Goal: Navigation & Orientation: Find specific page/section

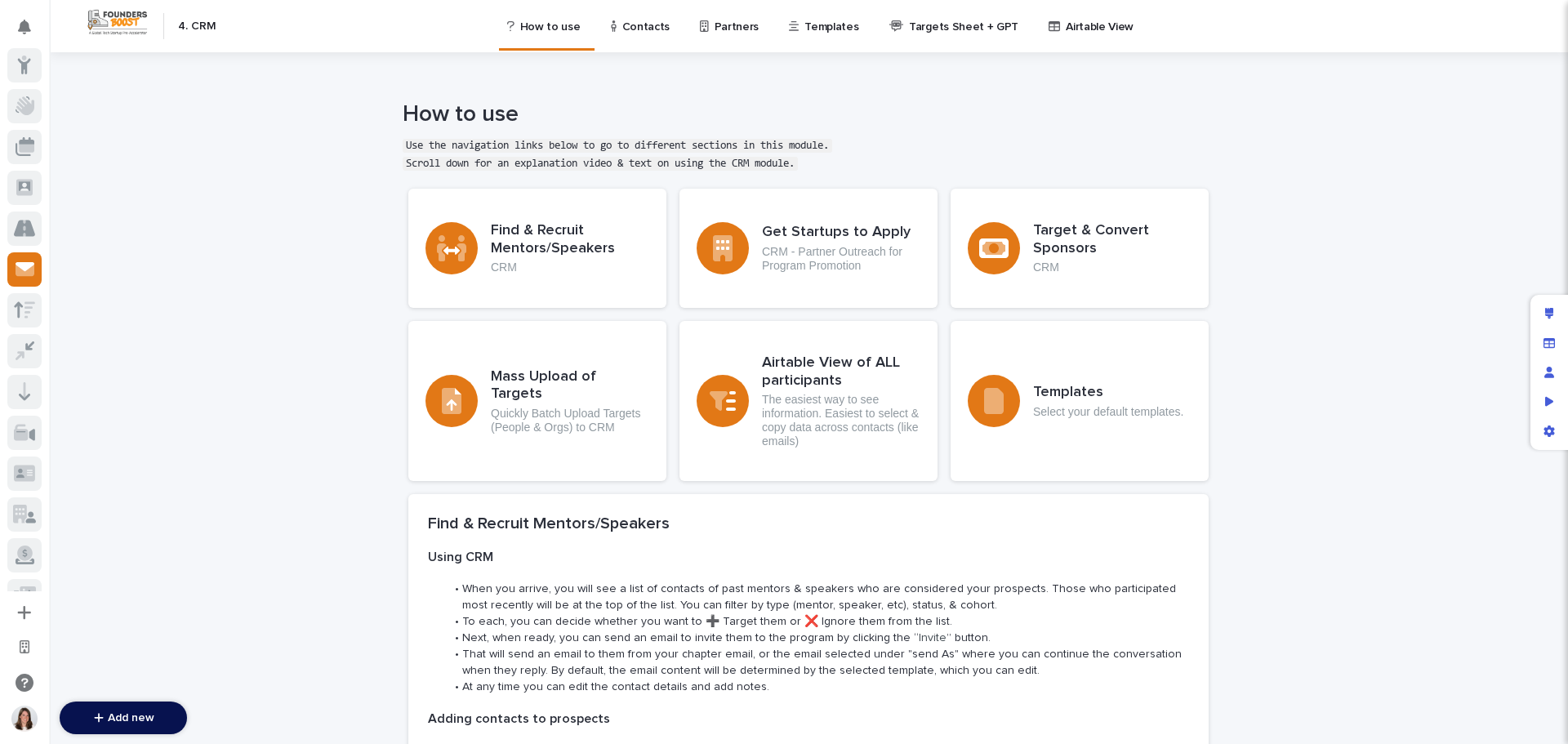
scroll to position [70, 0]
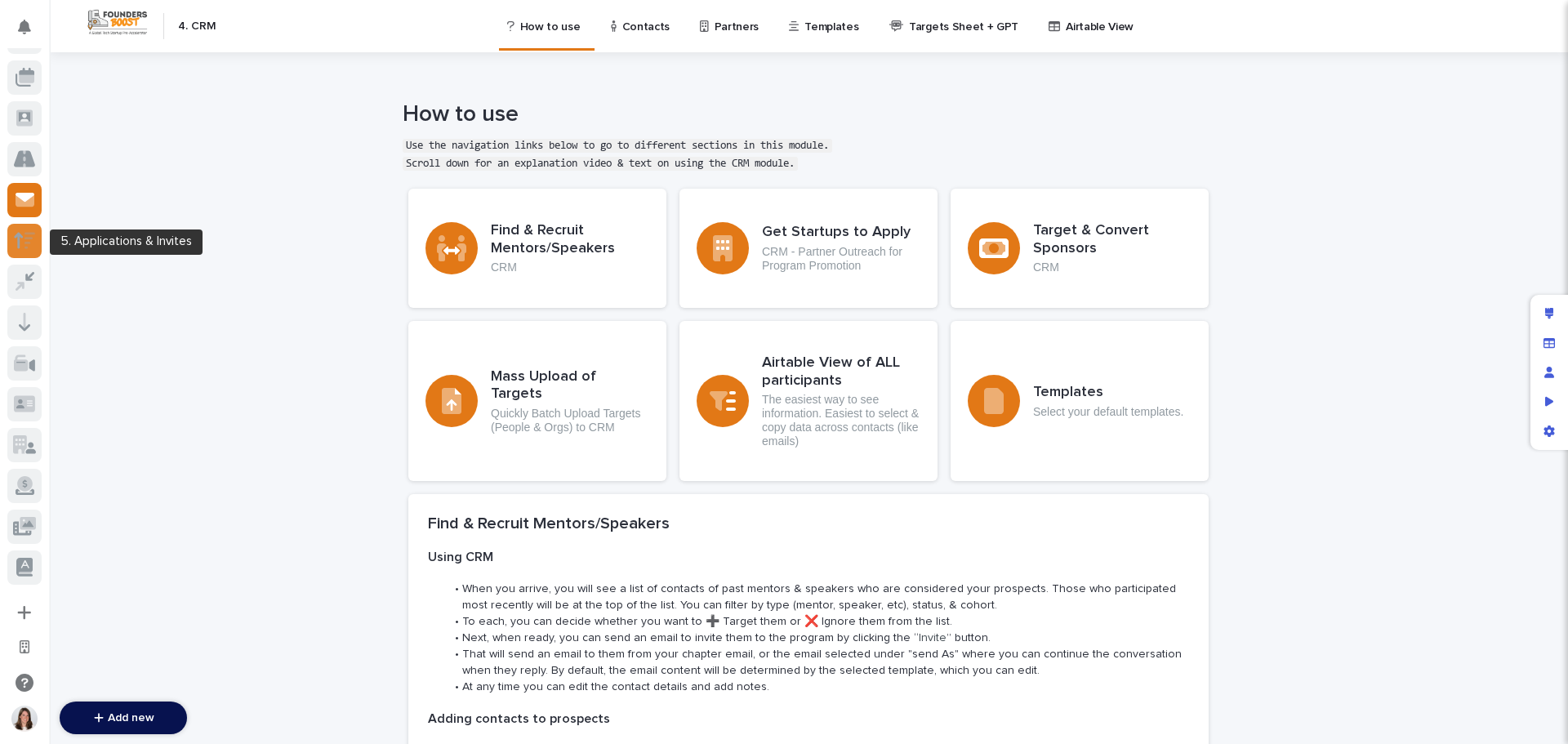
click at [26, 244] on icon at bounding box center [24, 240] width 22 height 19
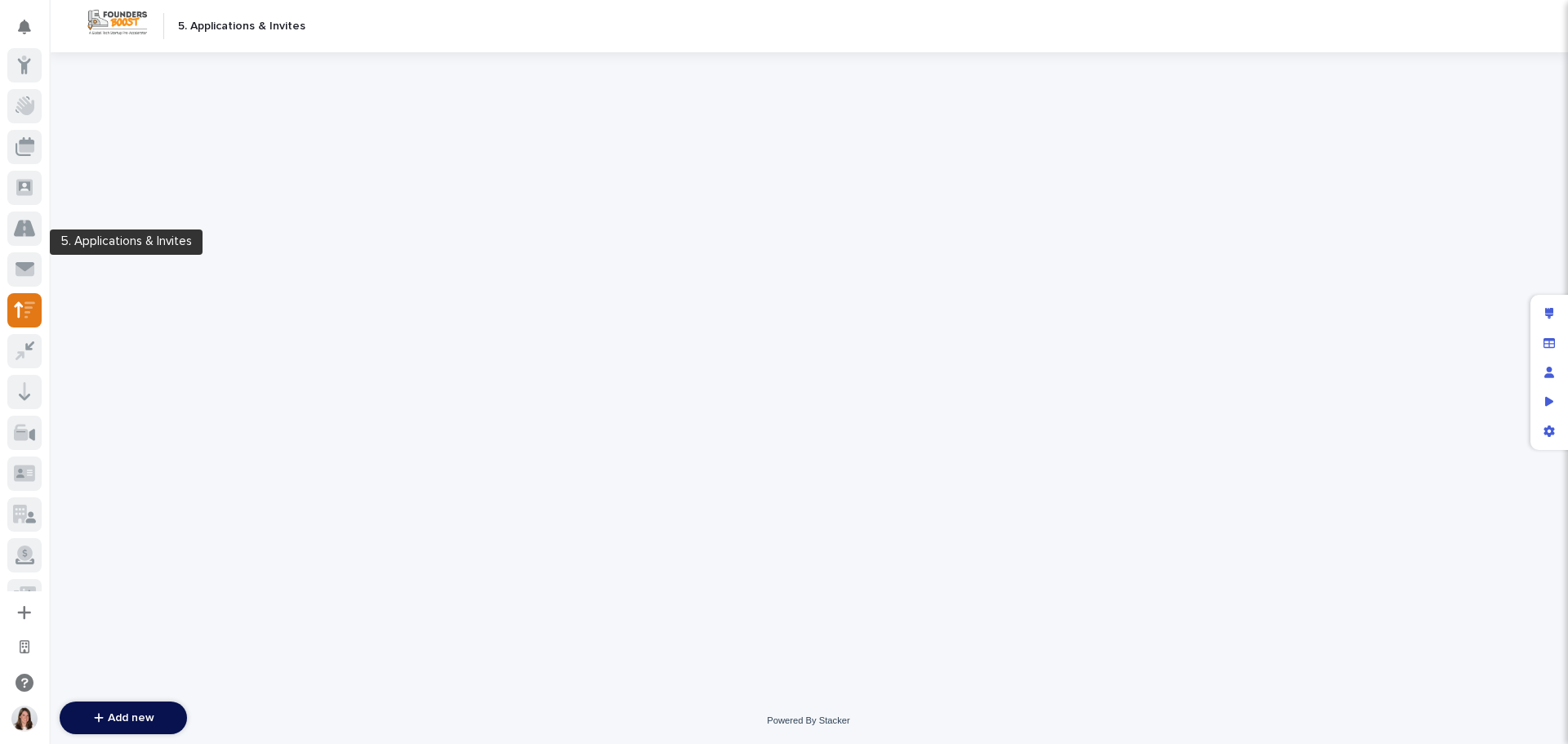
scroll to position [70, 0]
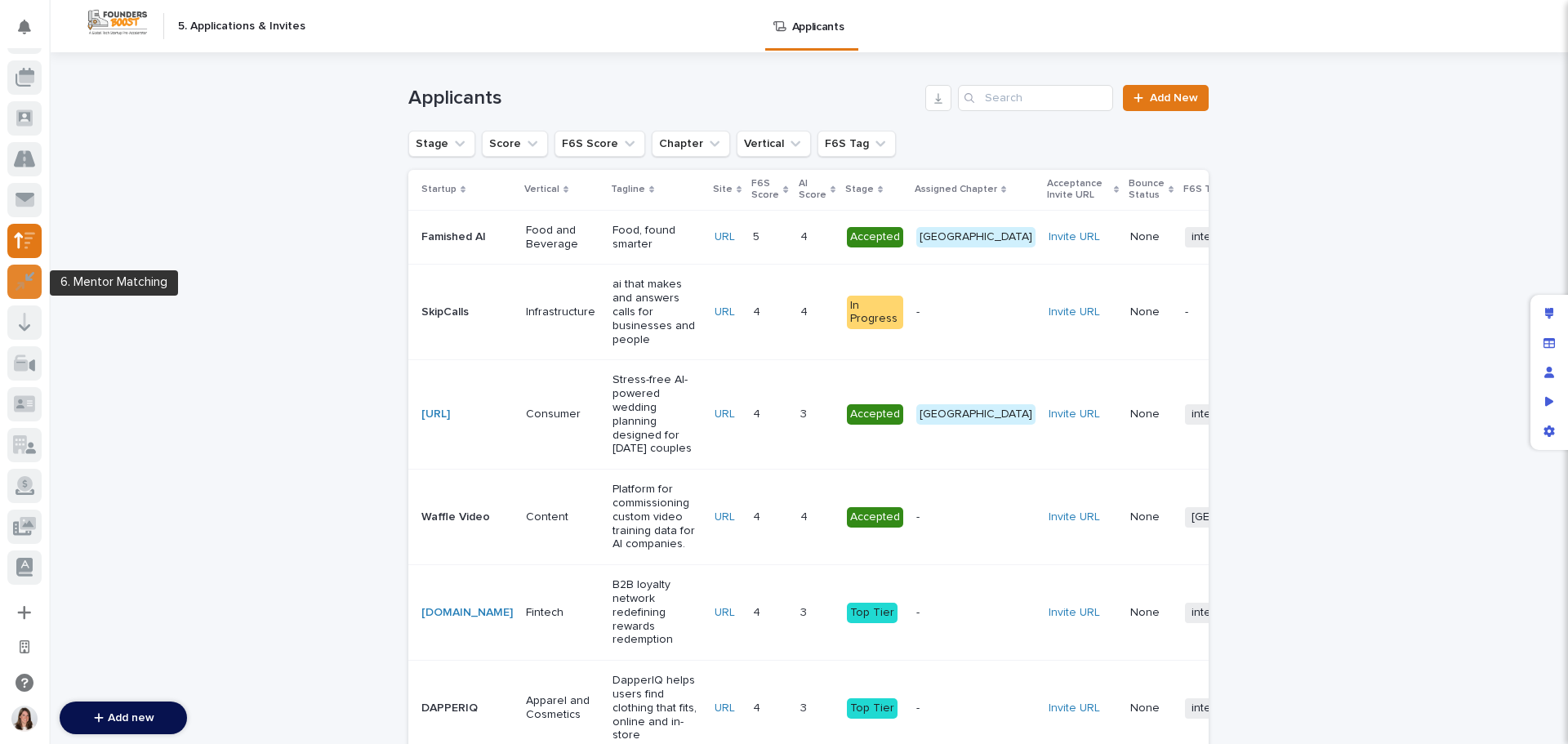
click at [25, 276] on icon at bounding box center [29, 276] width 9 height 9
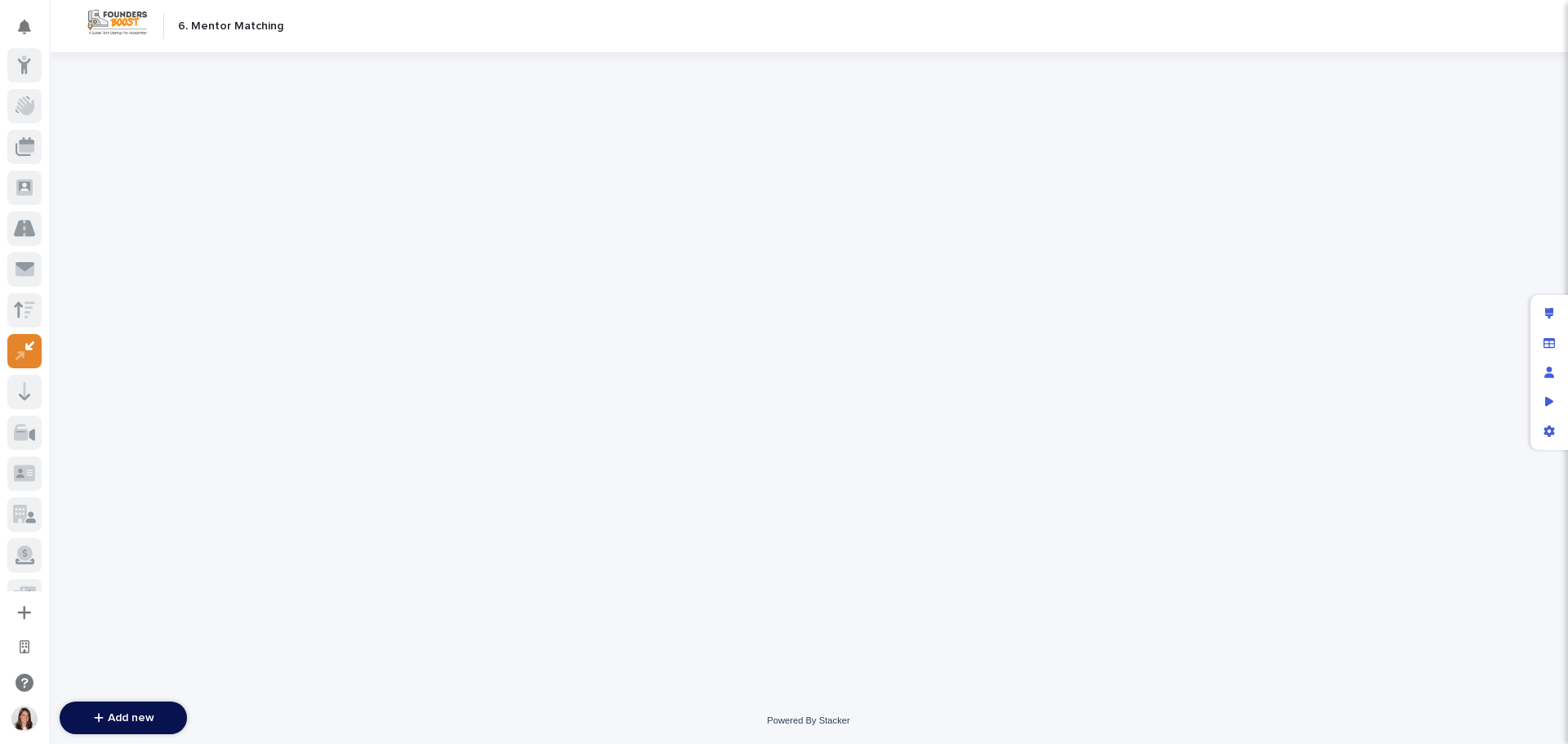
scroll to position [70, 0]
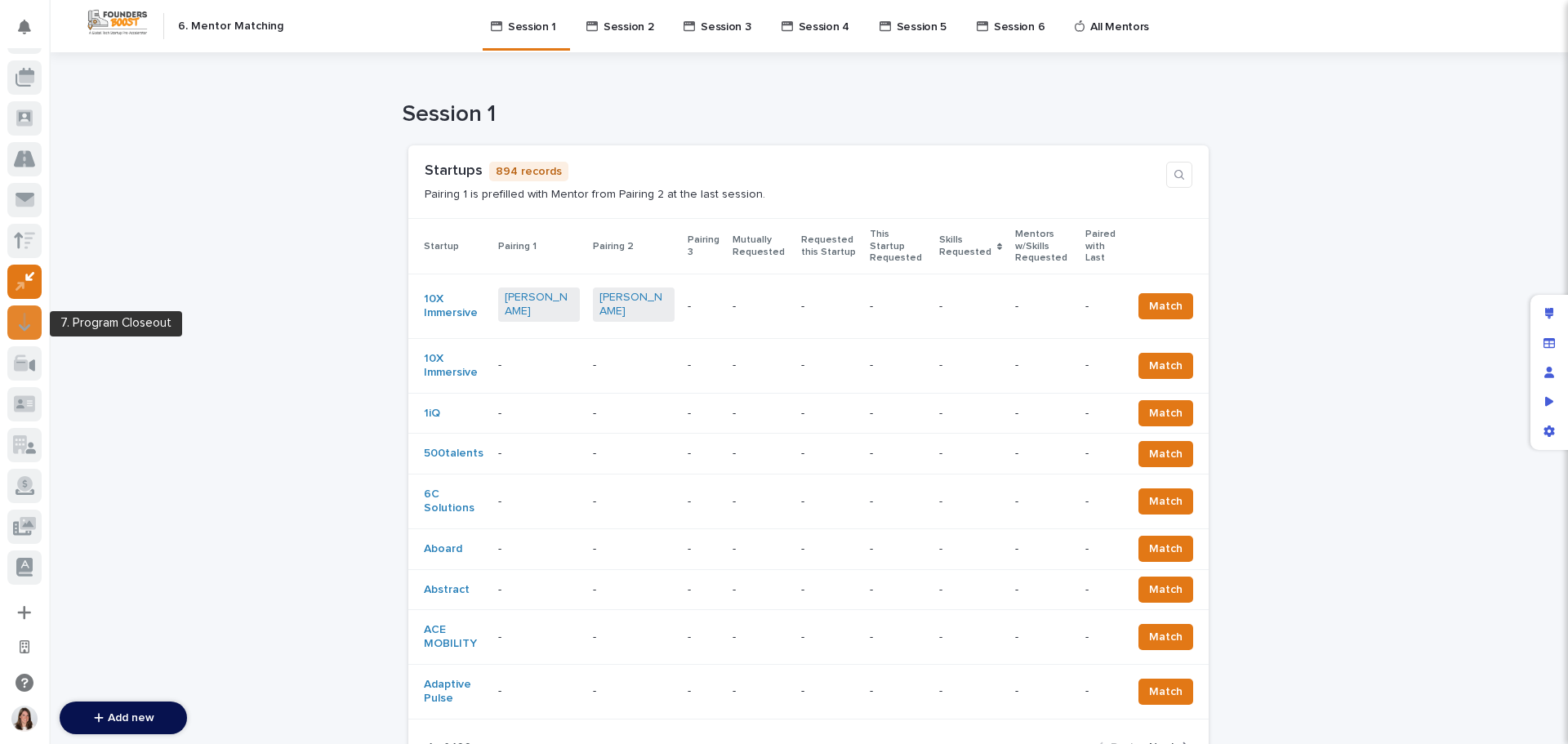
click at [21, 328] on icon at bounding box center [24, 322] width 11 height 19
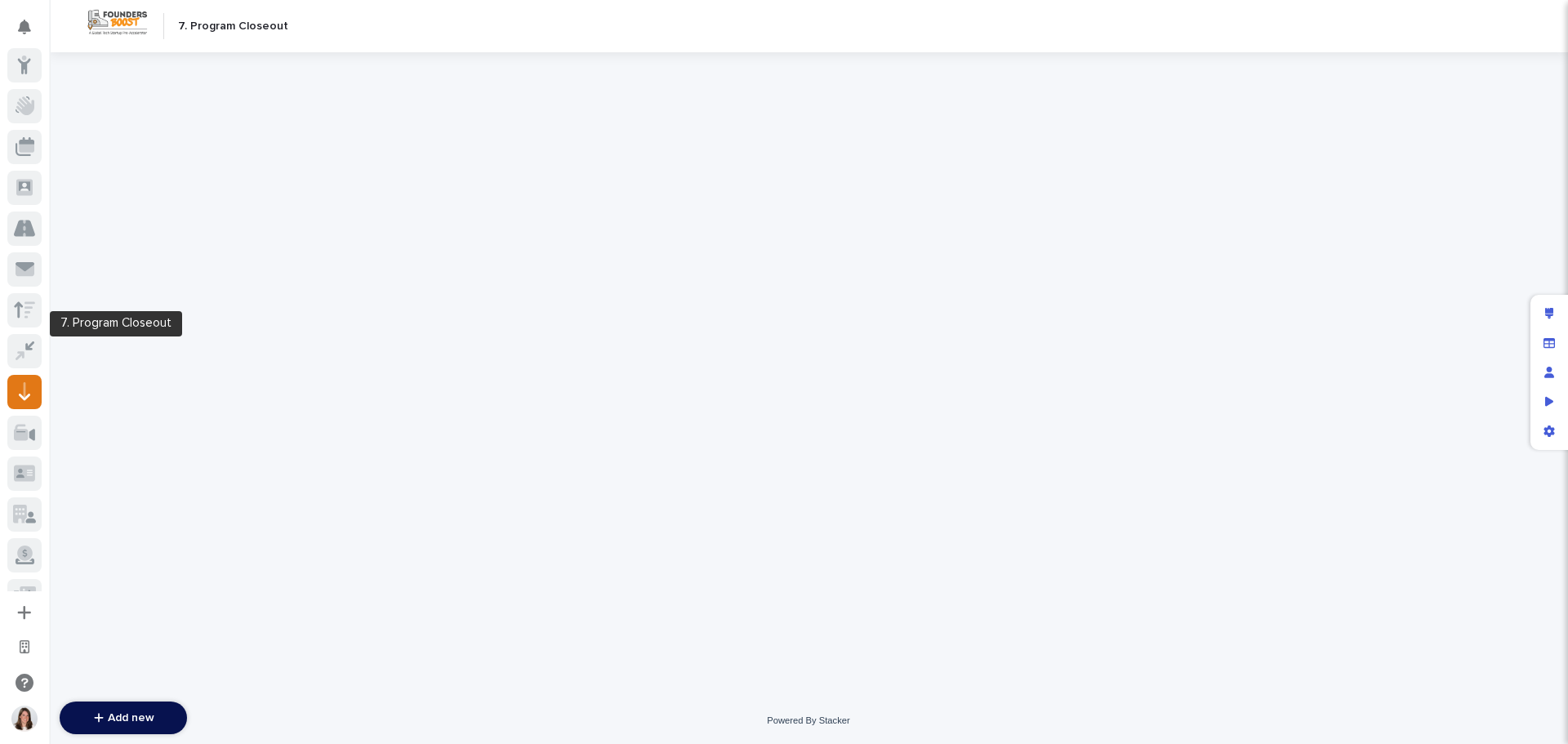
scroll to position [70, 0]
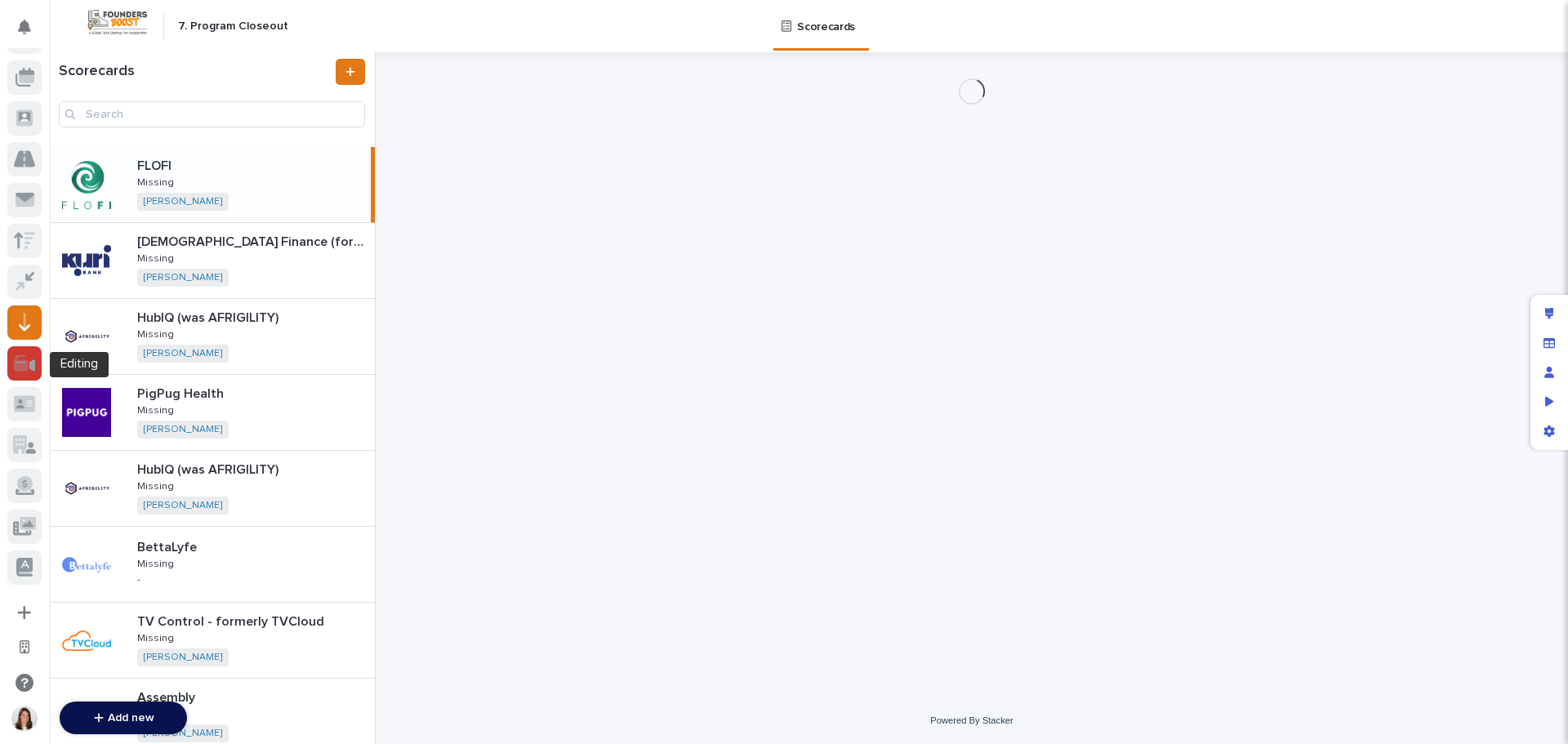
click at [28, 365] on icon at bounding box center [24, 363] width 22 height 19
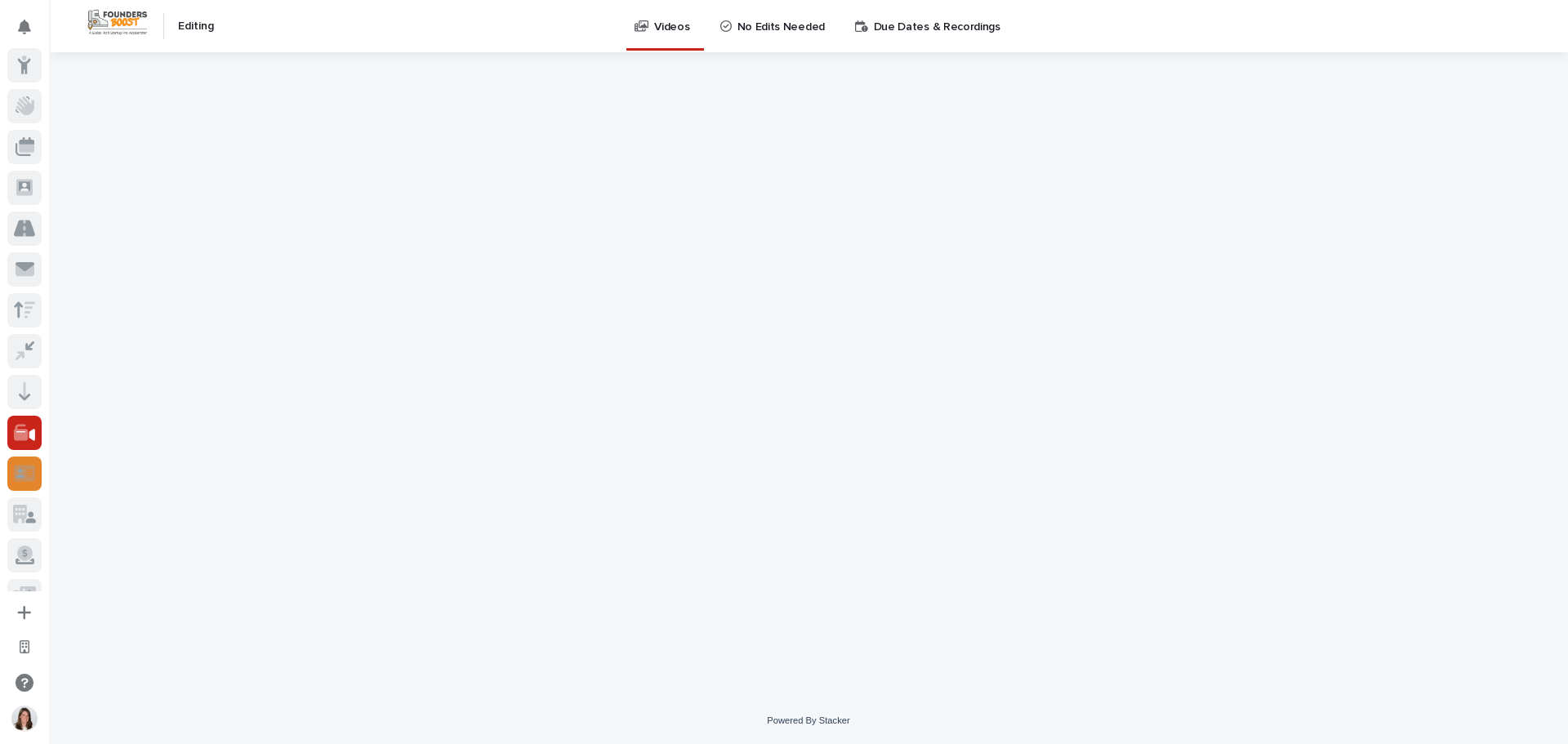
scroll to position [70, 0]
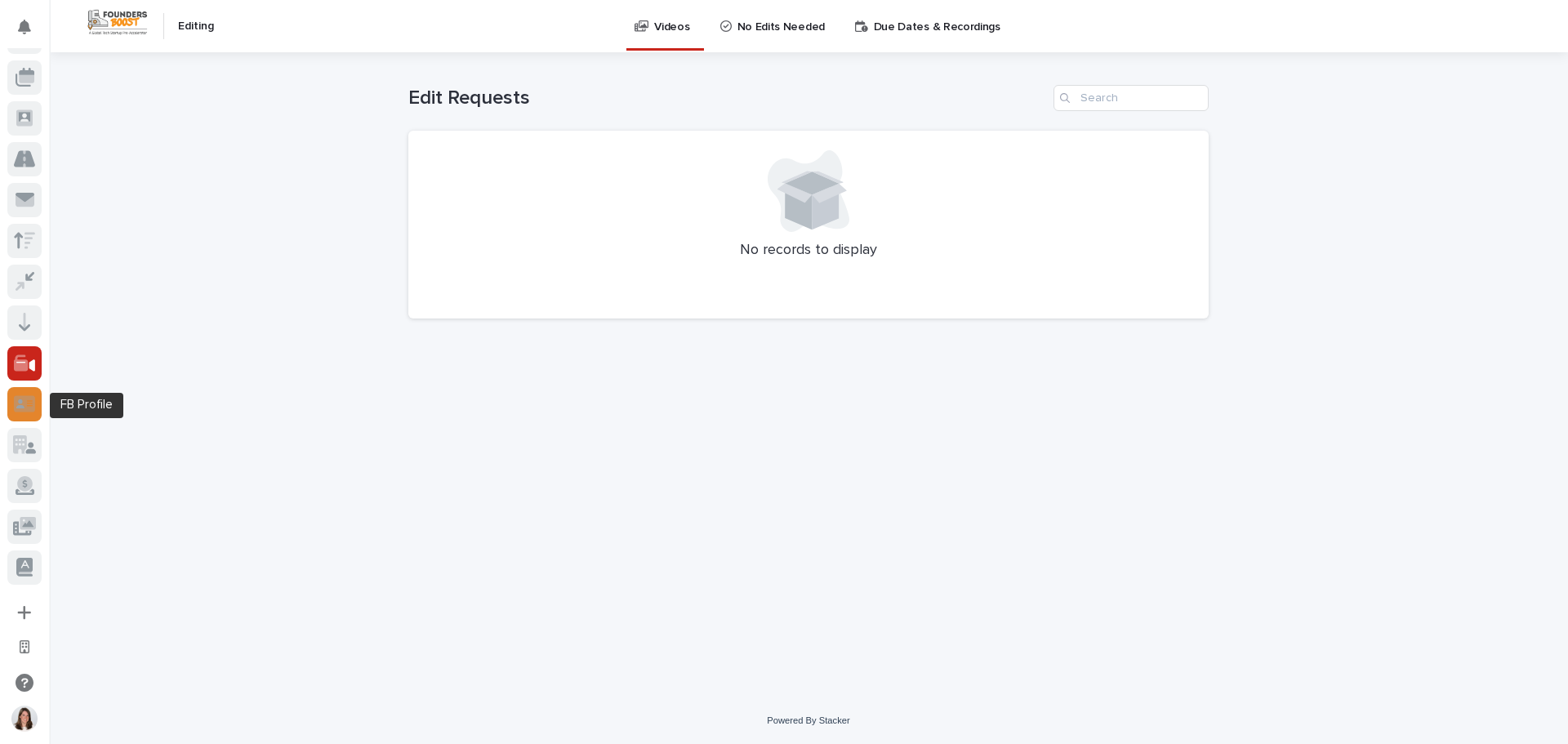
click at [23, 400] on icon at bounding box center [24, 403] width 22 height 16
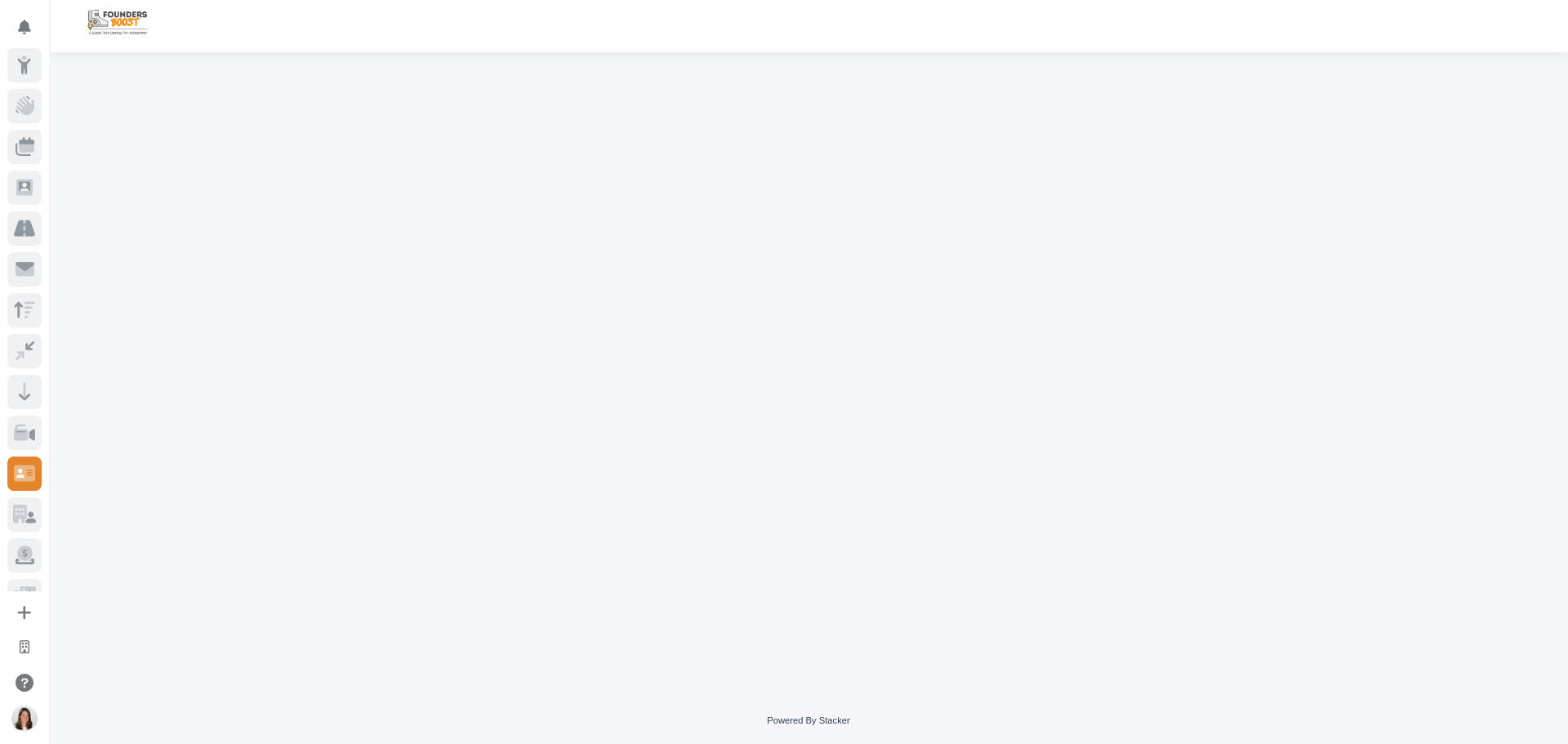
scroll to position [70, 0]
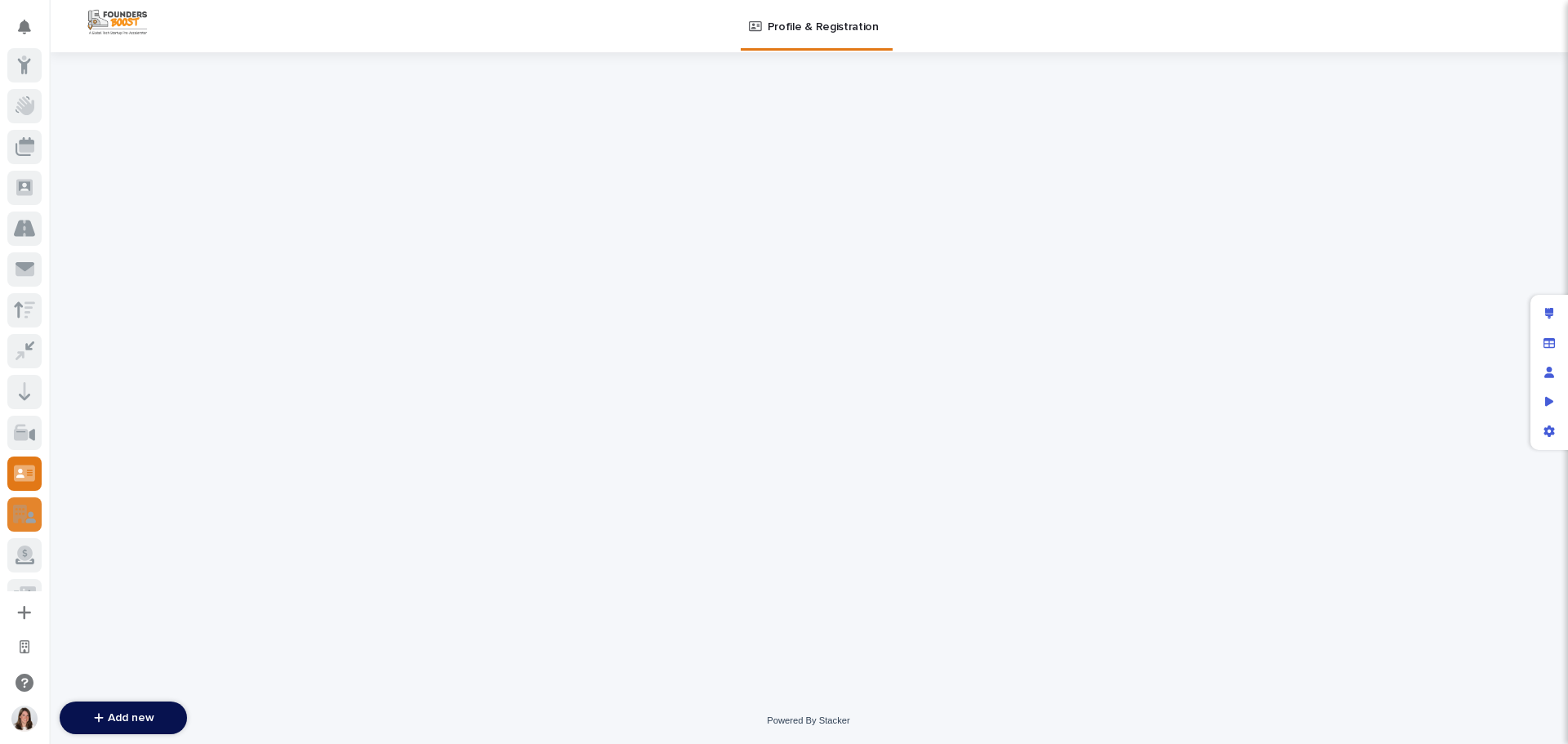
scroll to position [70, 0]
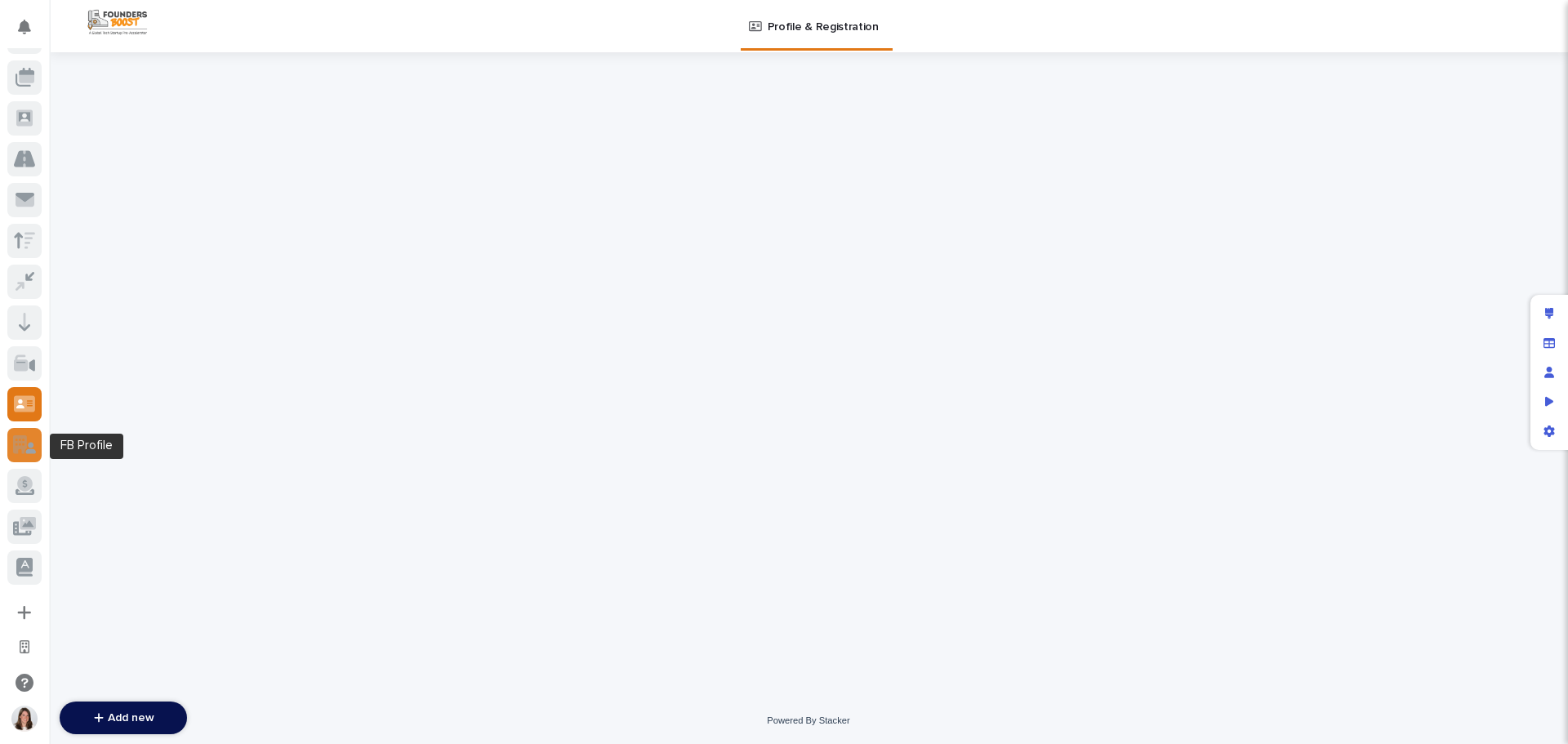
click at [25, 448] on icon at bounding box center [20, 444] width 14 height 19
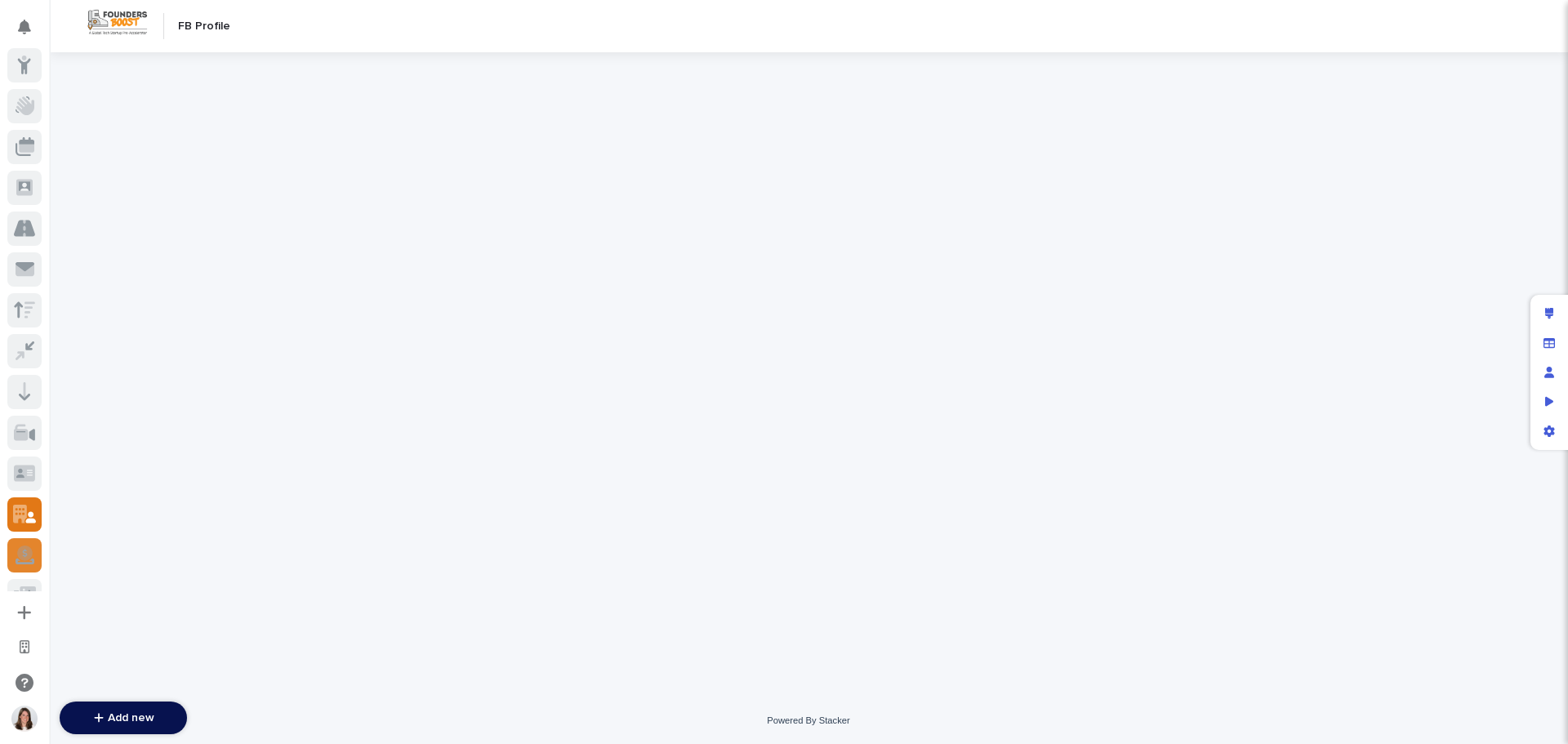
scroll to position [70, 0]
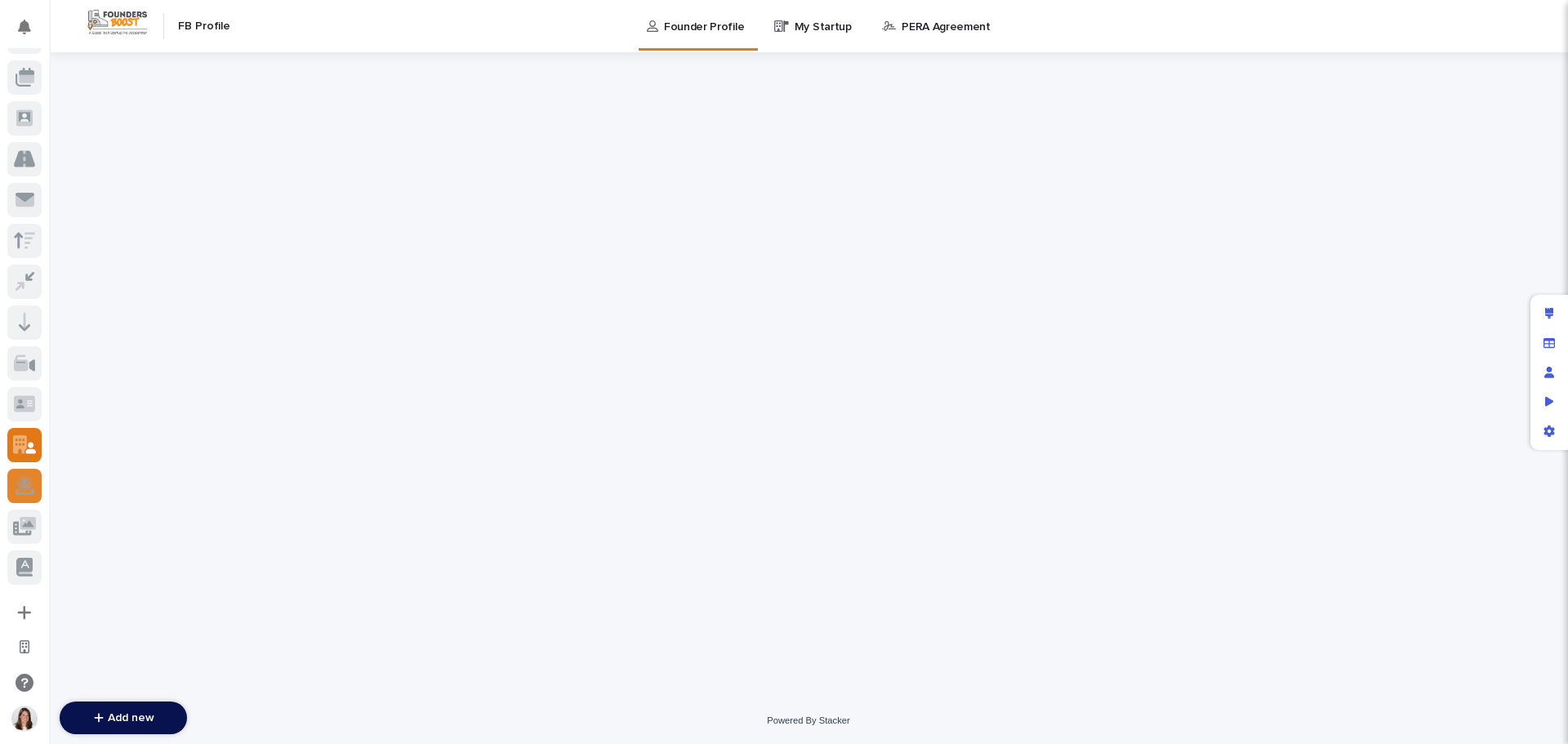
click at [22, 487] on icon at bounding box center [25, 484] width 16 height 16
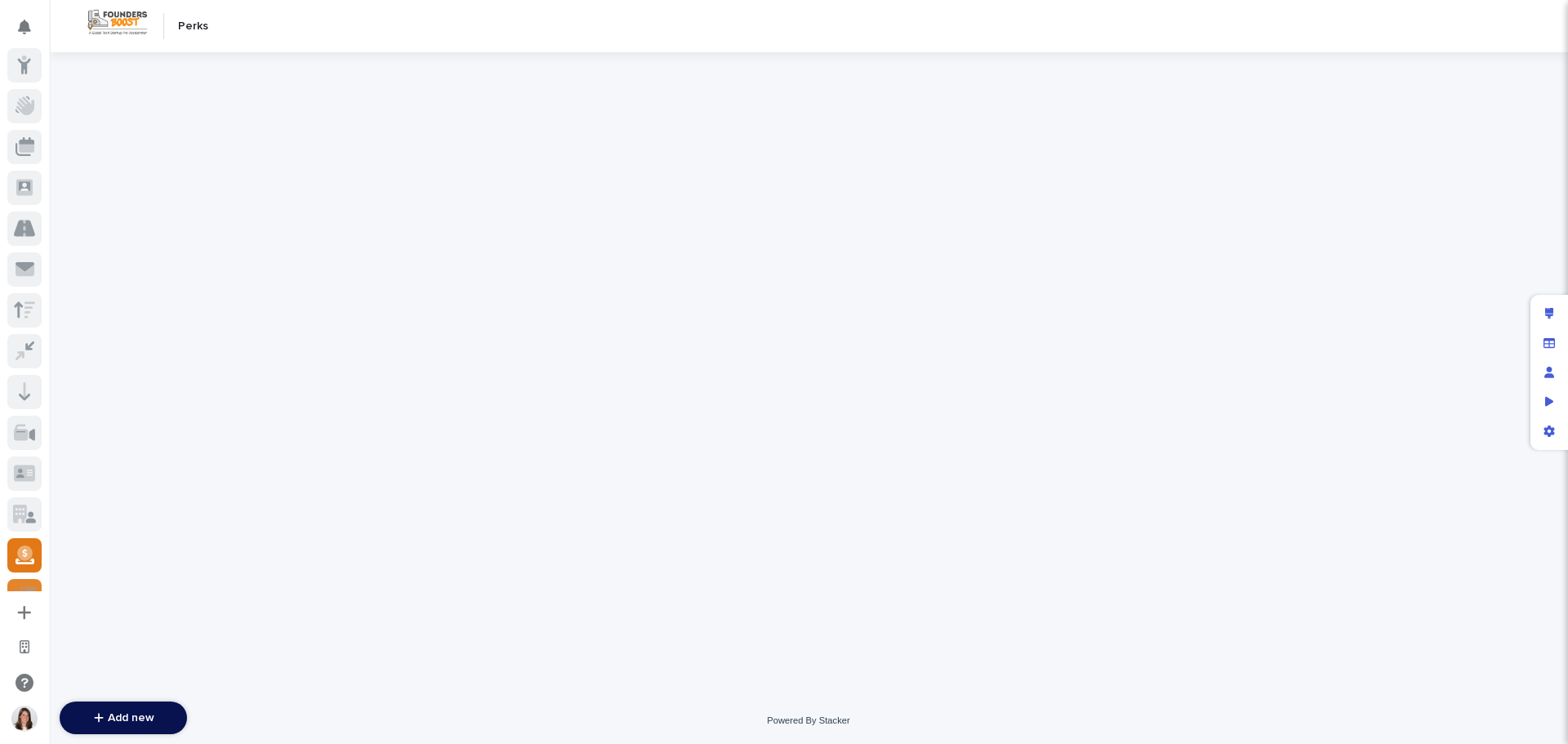
scroll to position [70, 0]
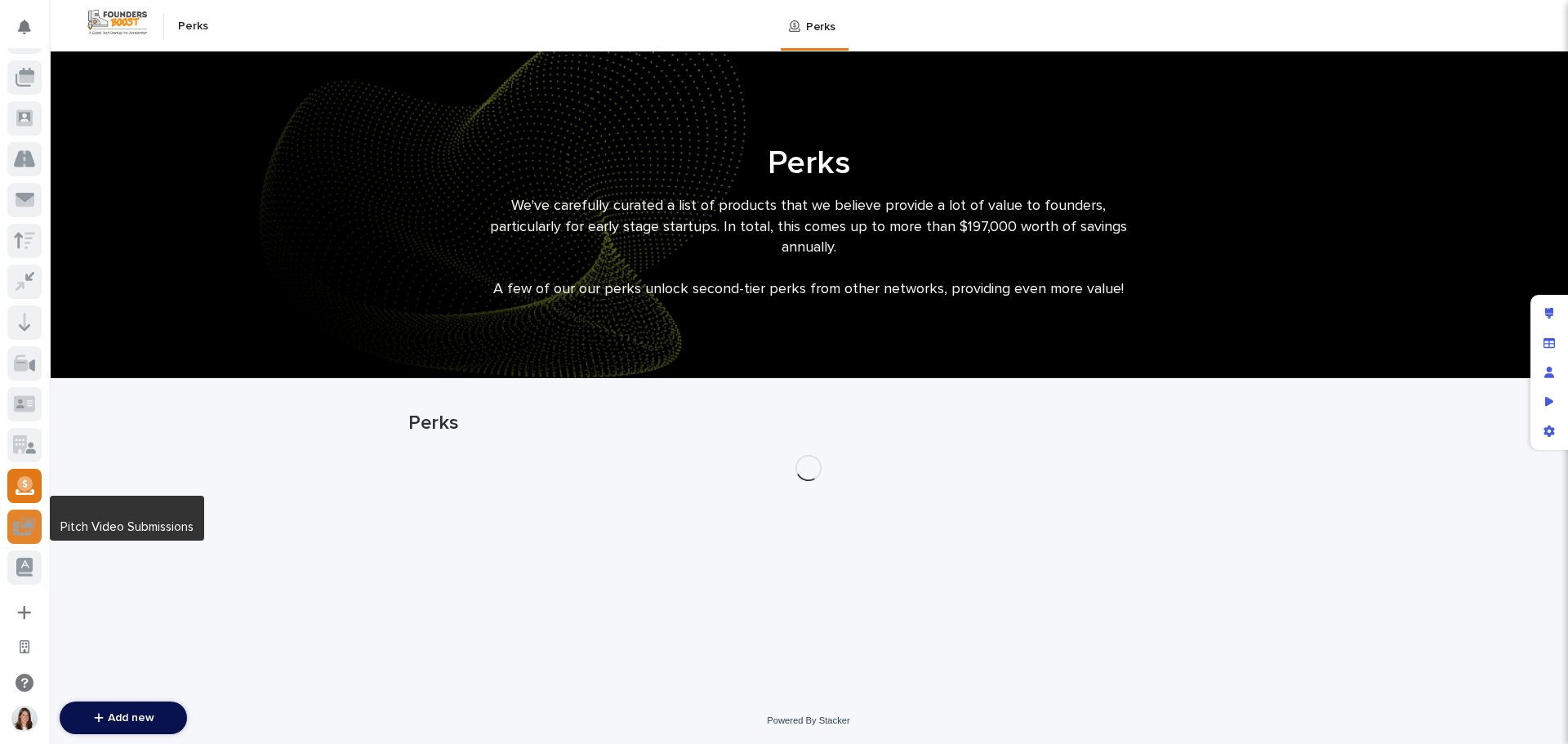
click at [22, 530] on icon at bounding box center [24, 526] width 23 height 19
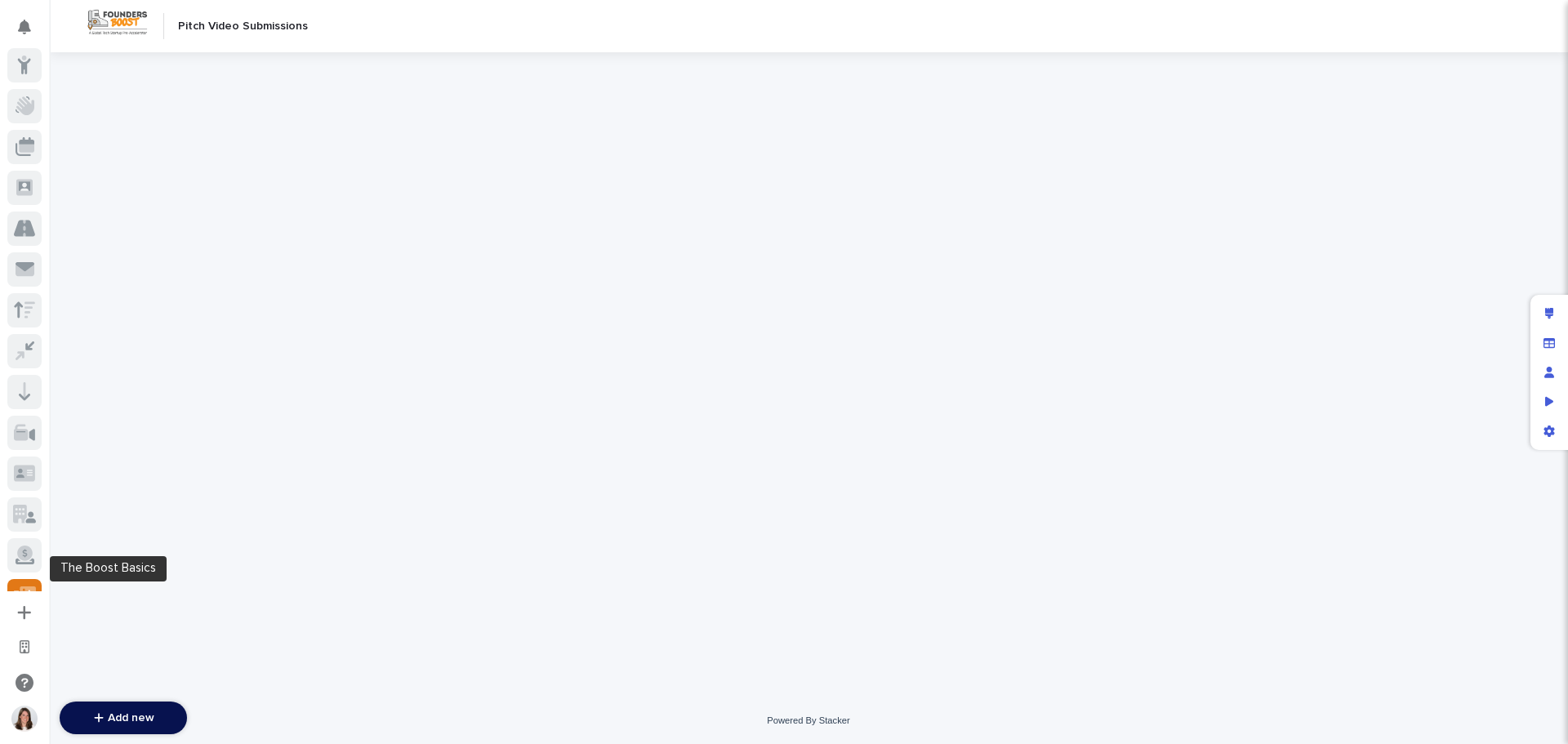
scroll to position [70, 0]
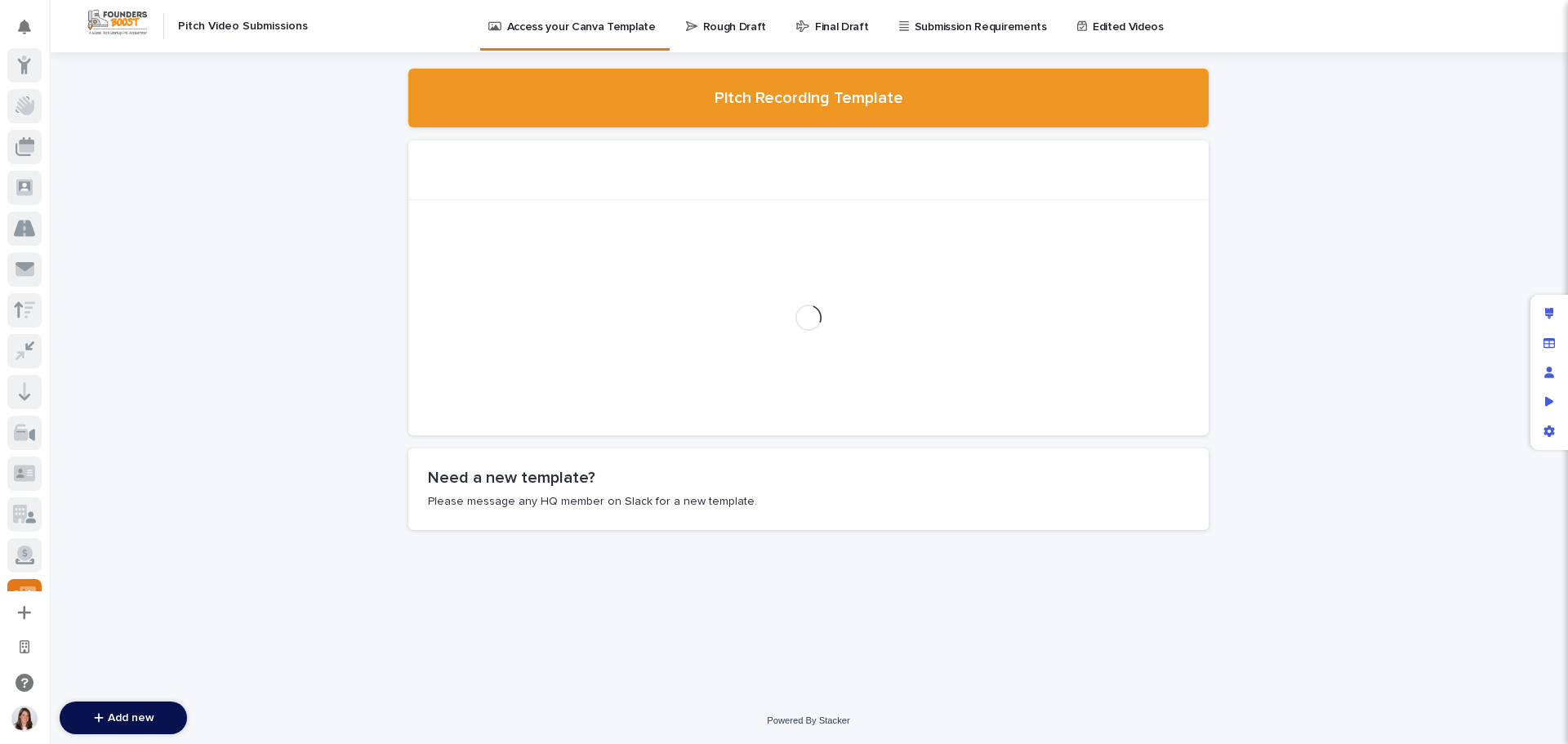
scroll to position [70, 0]
click at [27, 569] on icon at bounding box center [24, 567] width 16 height 19
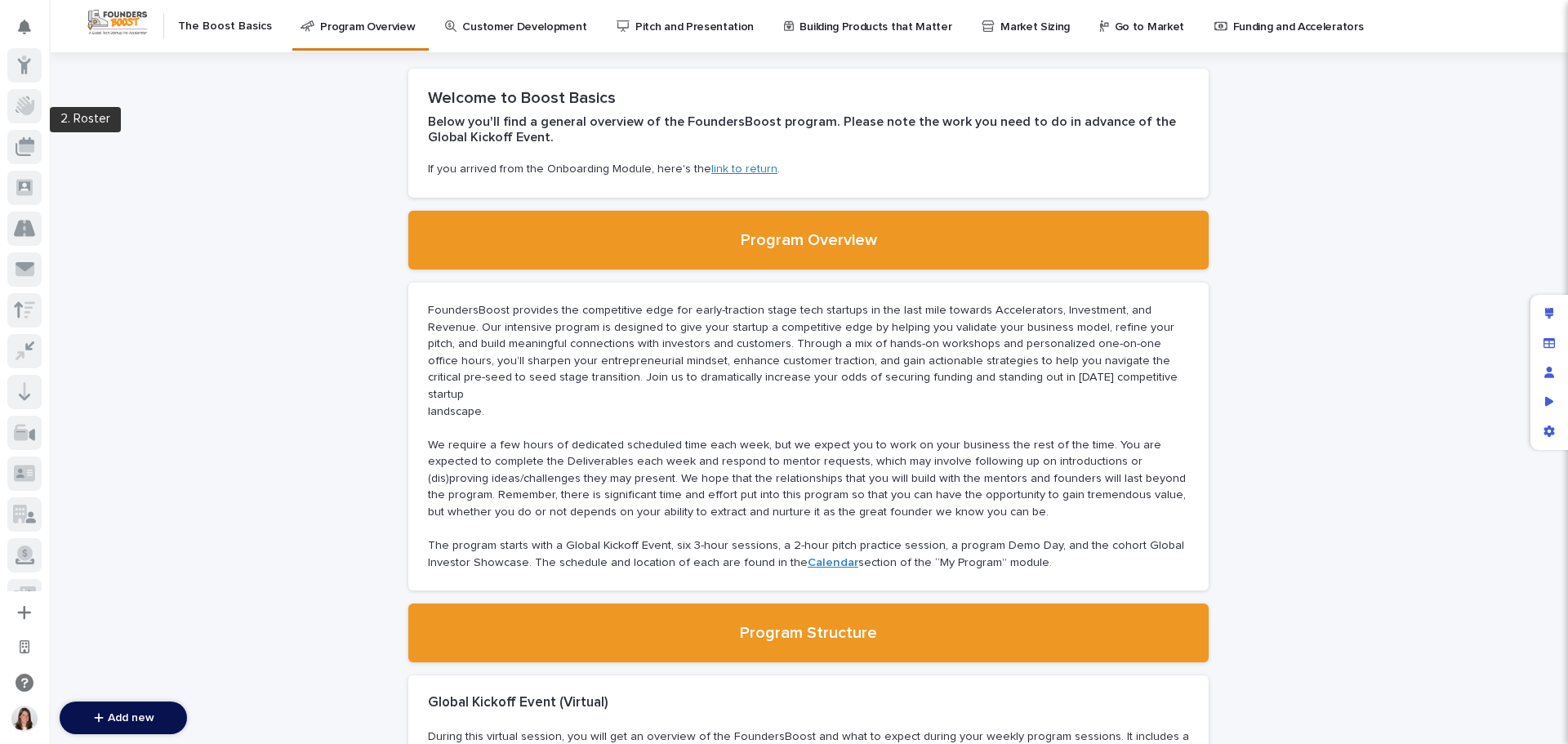
scroll to position [70, 0]
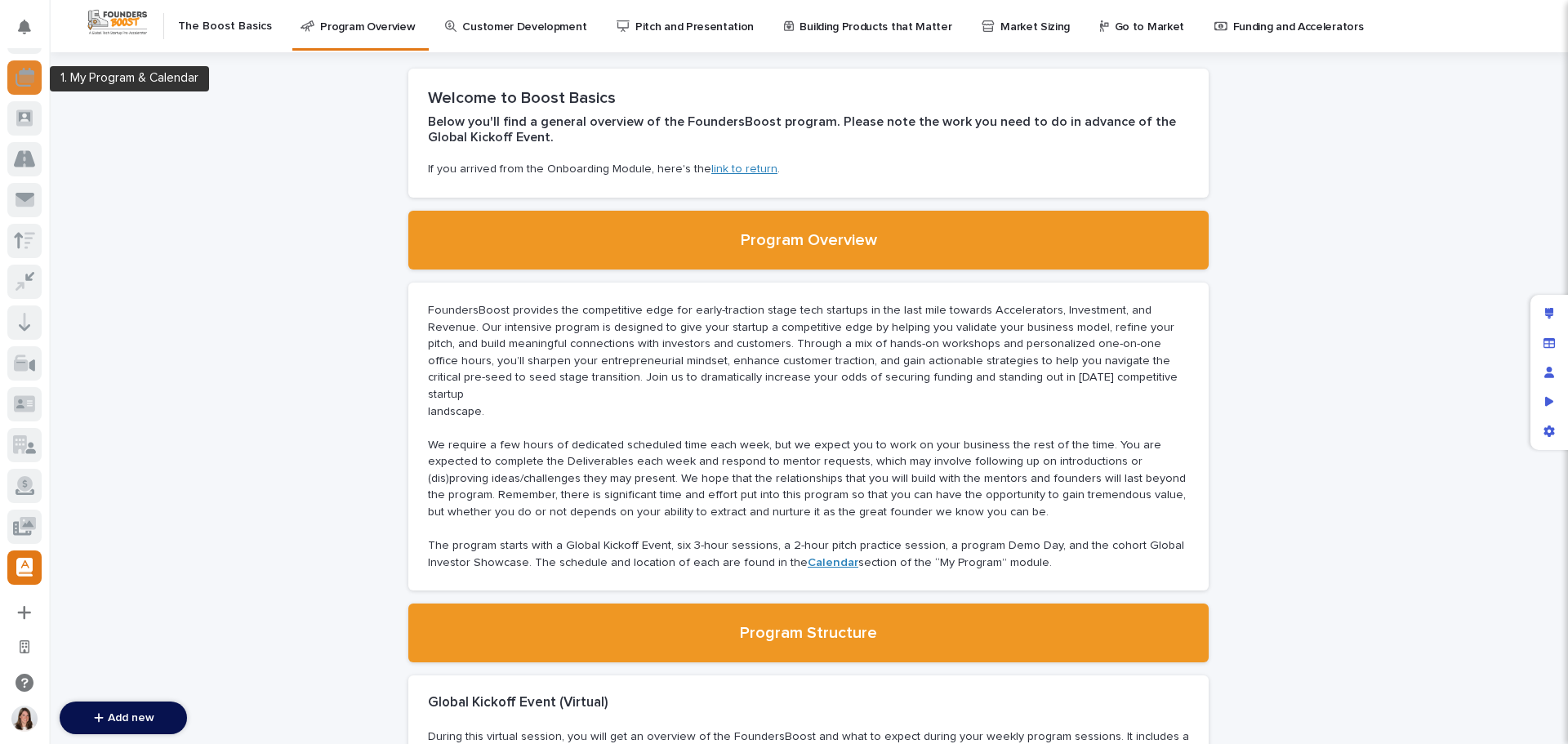
click at [26, 76] on icon at bounding box center [27, 78] width 16 height 8
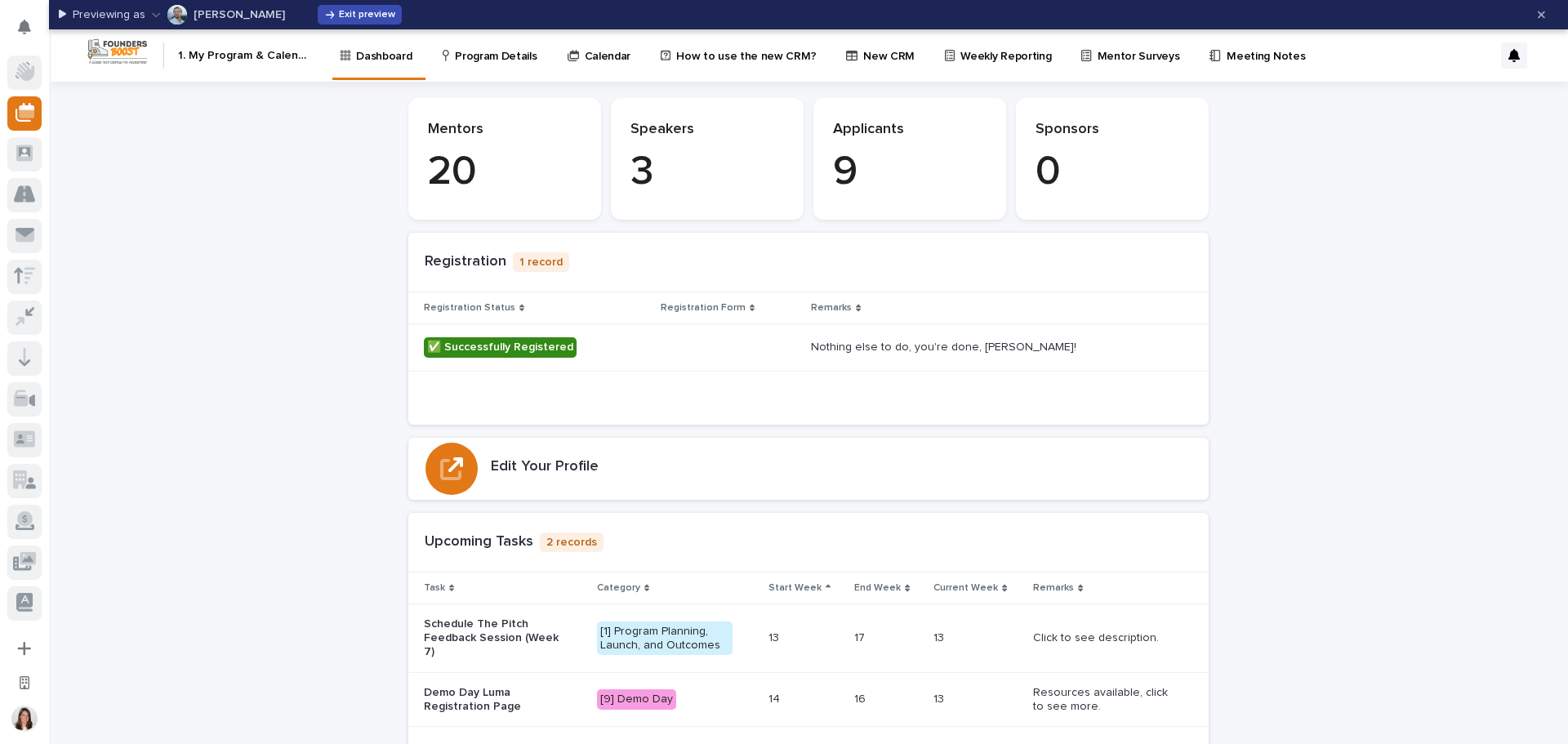
click at [345, 15] on span "Exit preview" at bounding box center [366, 14] width 56 height 9
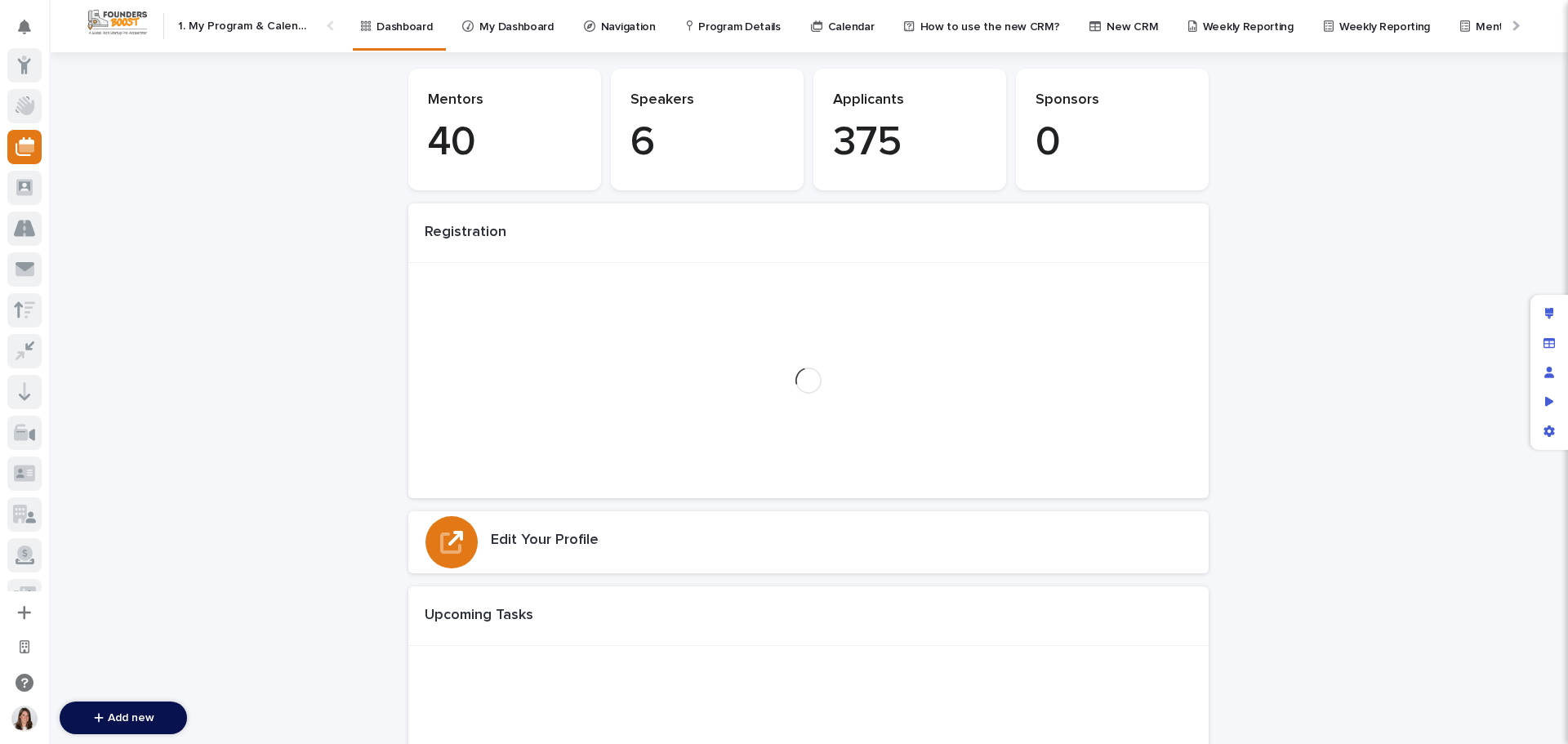
scroll to position [70, 0]
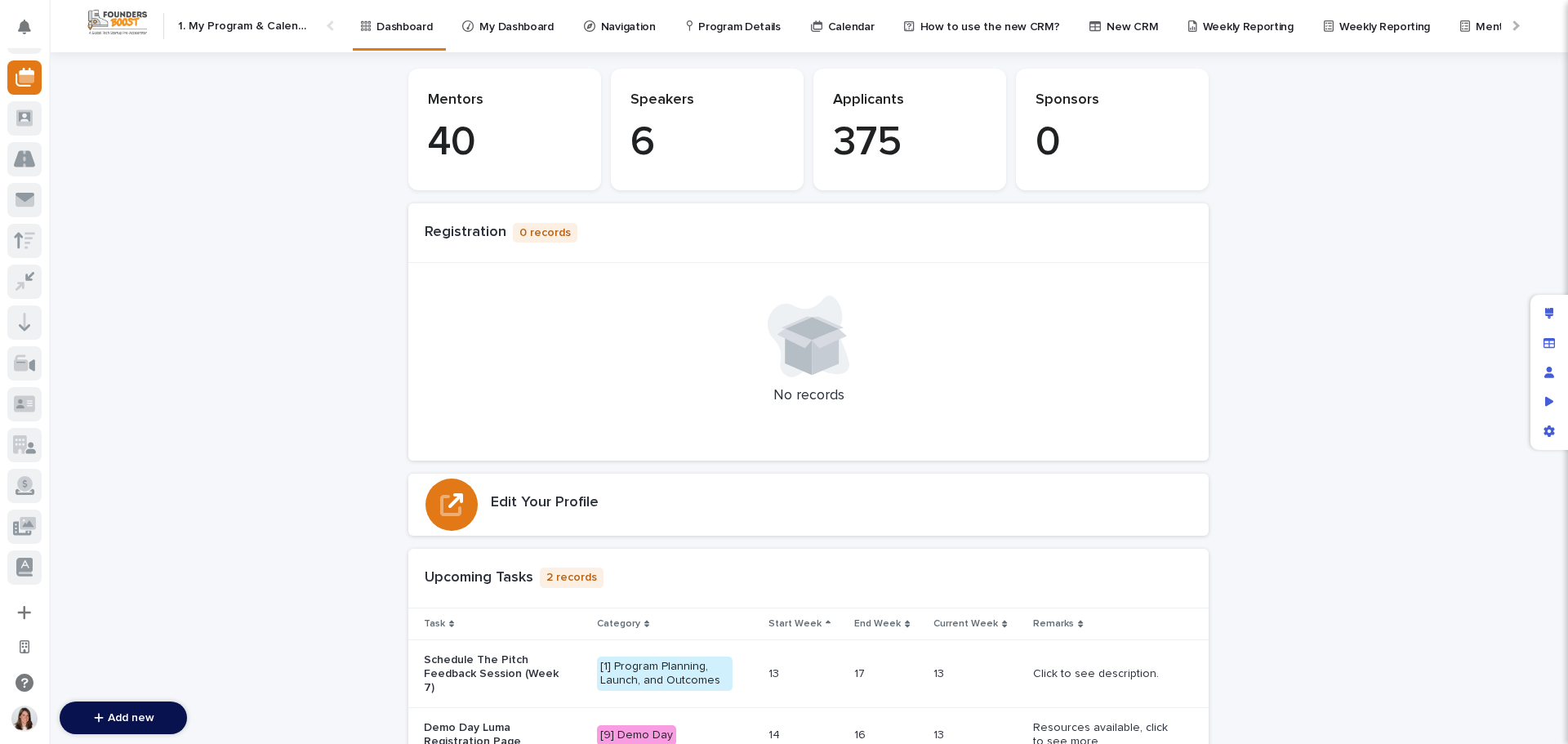
click at [1509, 25] on div at bounding box center [1515, 26] width 10 height 10
click at [328, 24] on div at bounding box center [332, 26] width 10 height 10
click at [532, 23] on p "My Dashboard" at bounding box center [515, 17] width 73 height 34
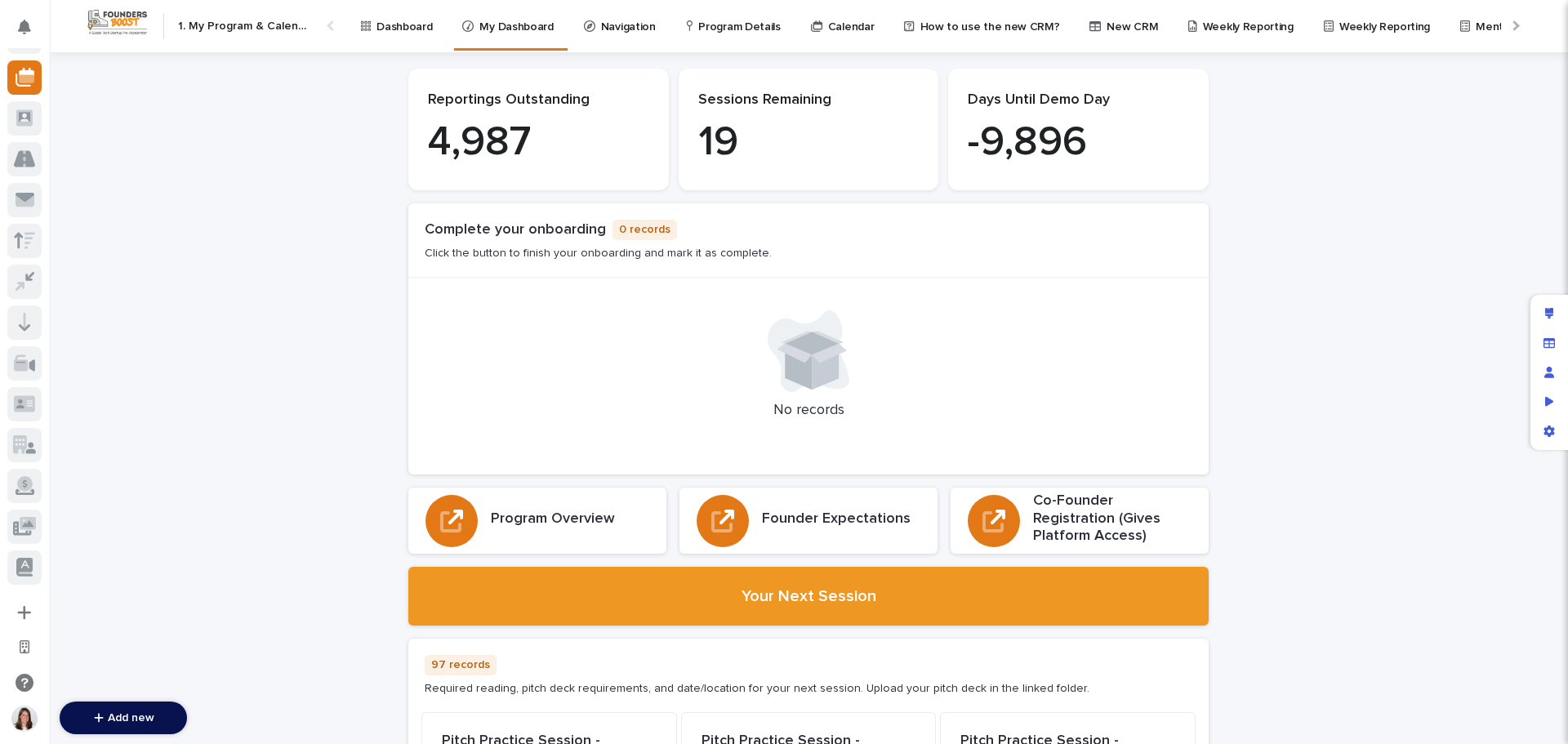
click at [387, 28] on p "Dashboard" at bounding box center [404, 17] width 55 height 34
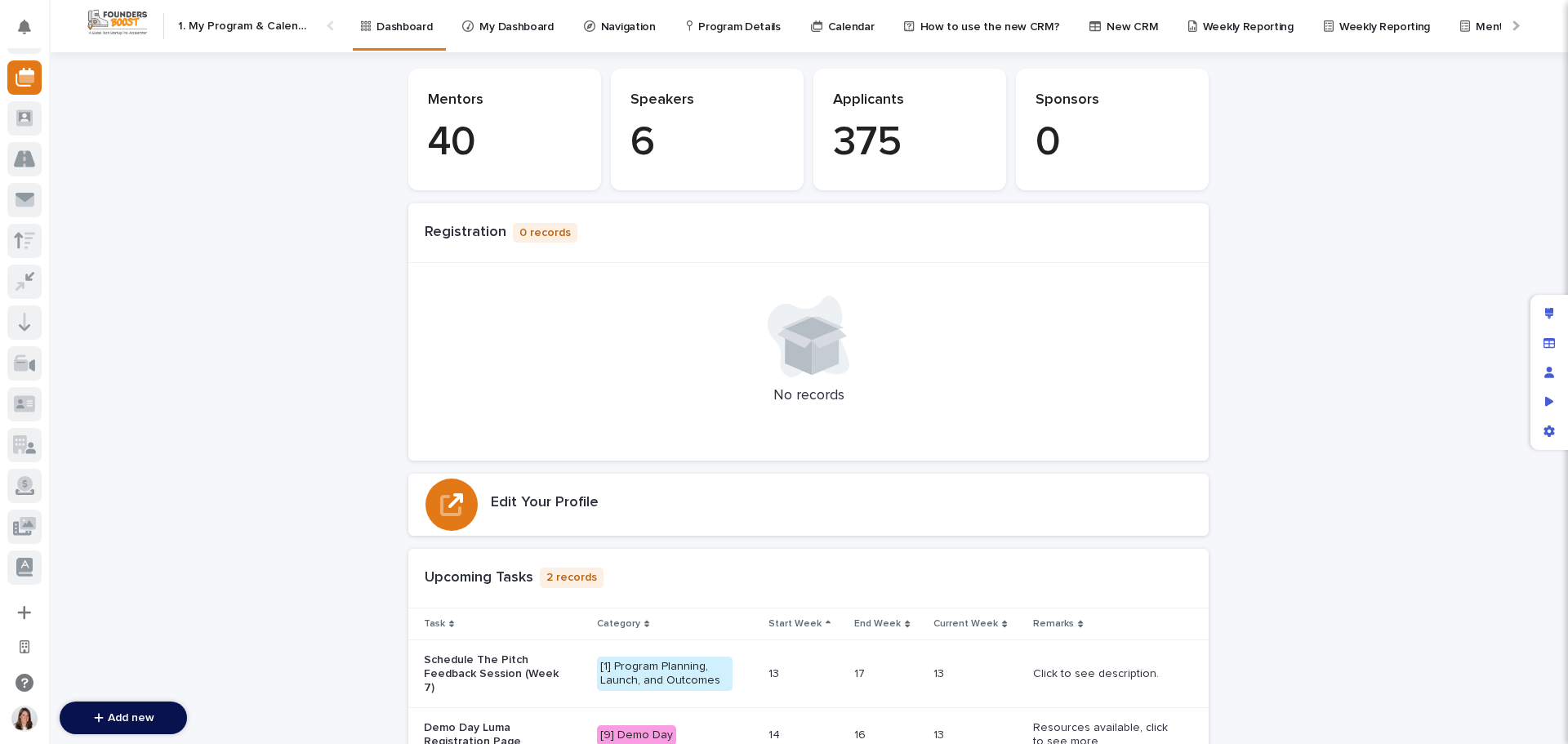
click at [1509, 23] on div at bounding box center [1515, 26] width 10 height 10
click at [545, 29] on p "Program Details" at bounding box center [578, 17] width 82 height 34
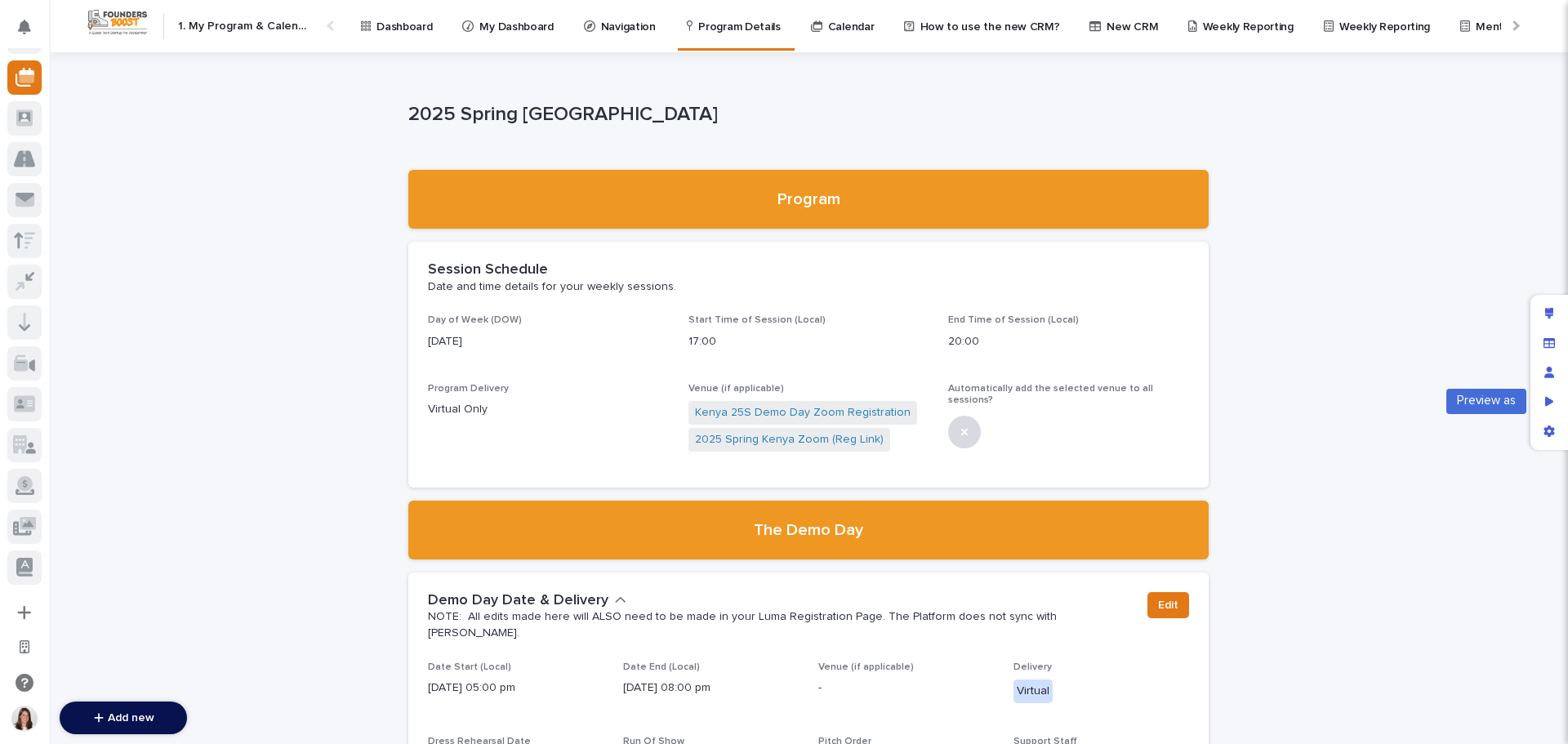
drag, startPoint x: 1546, startPoint y: 400, endPoint x: 1493, endPoint y: 362, distance: 65.2
click at [1546, 400] on icon "Preview as" at bounding box center [1549, 400] width 9 height 9
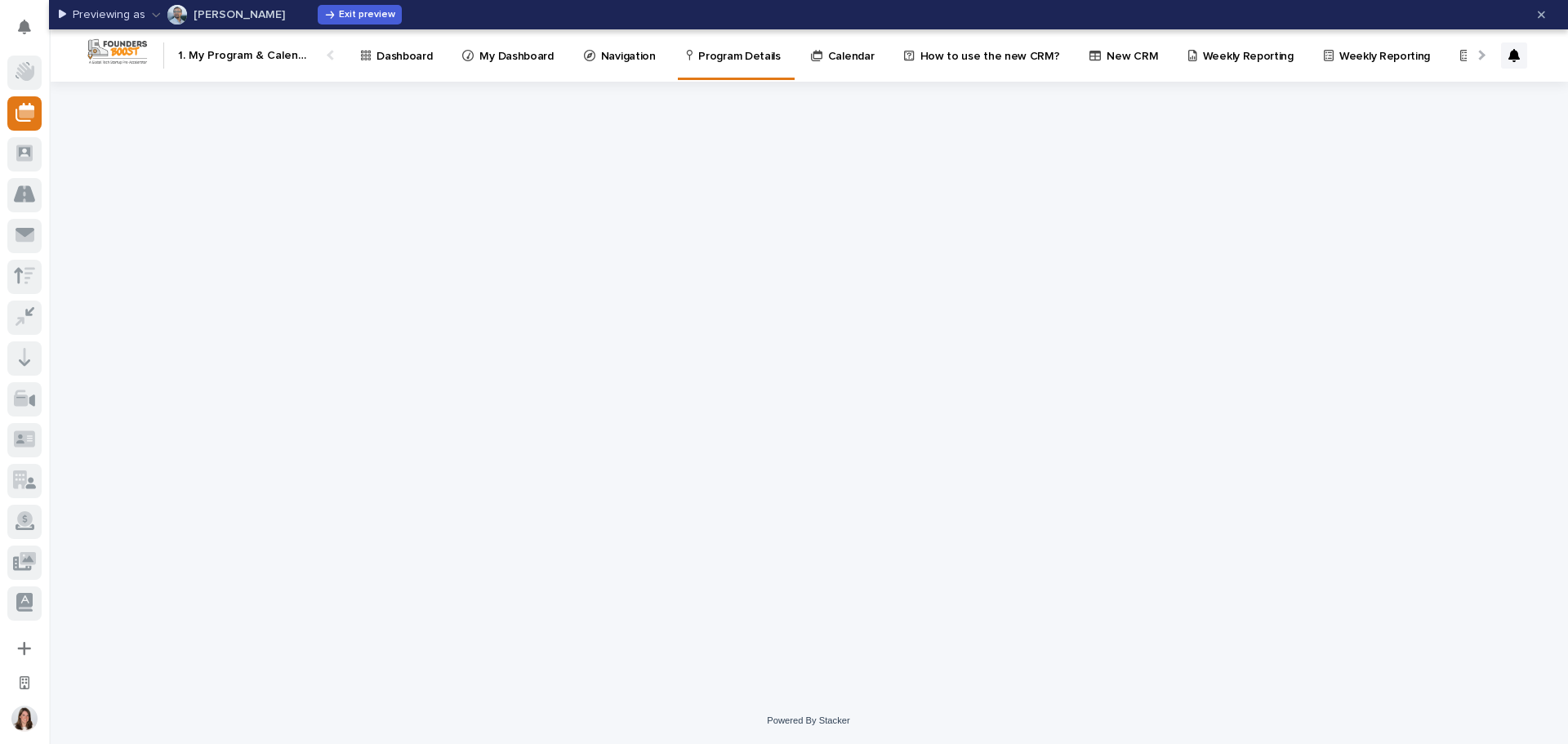
scroll to position [37, 0]
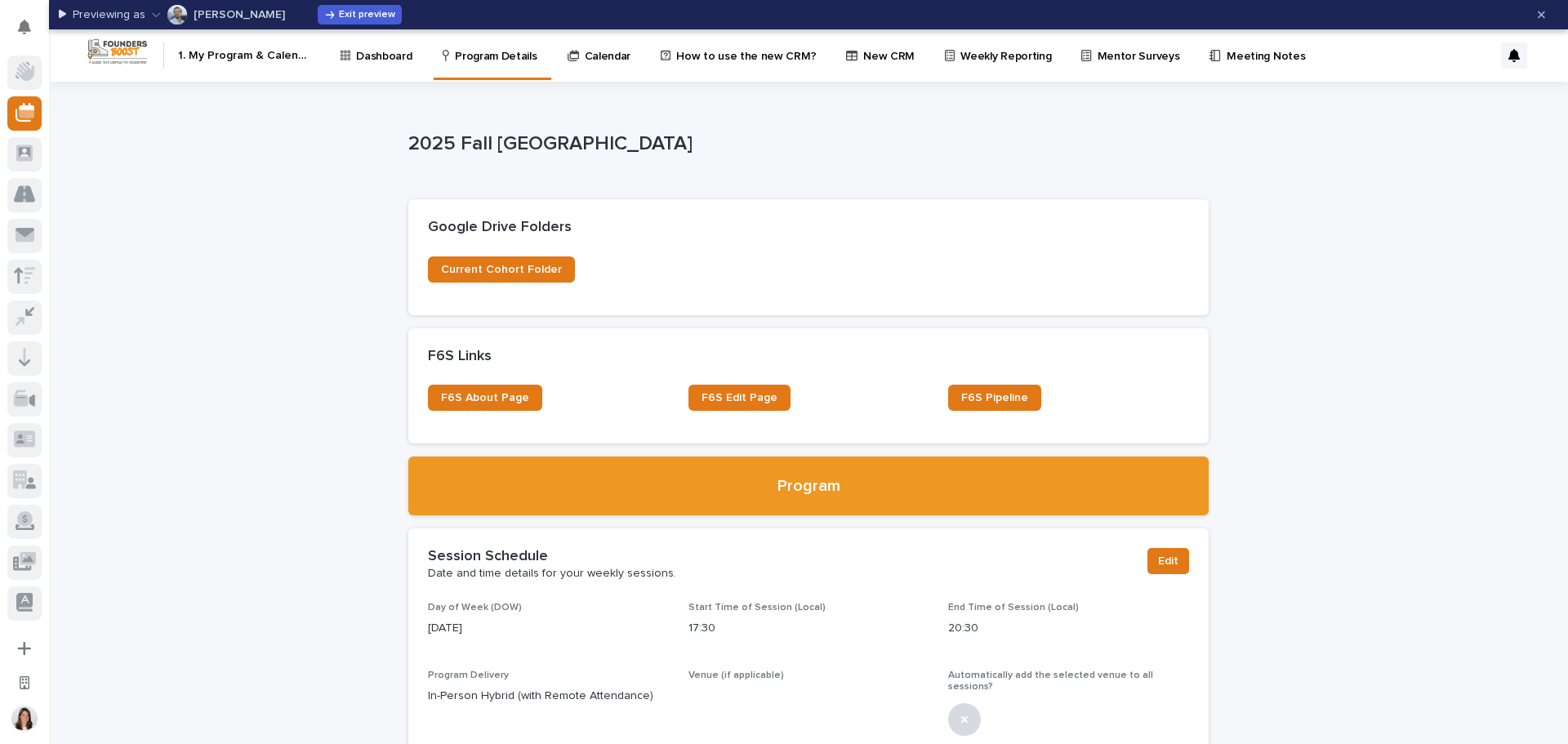
click at [595, 55] on p "Calendar" at bounding box center [608, 46] width 47 height 34
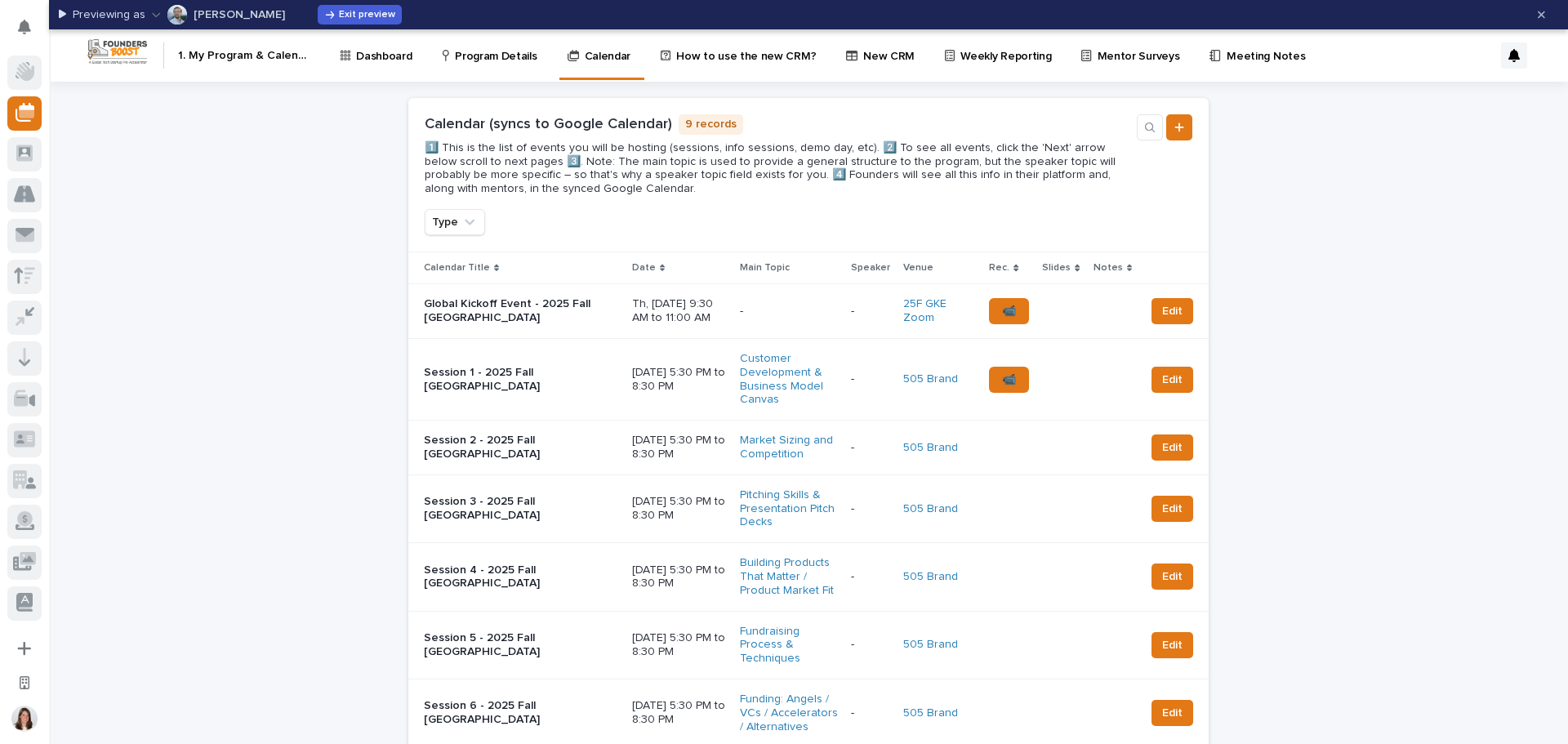
drag, startPoint x: 1392, startPoint y: 200, endPoint x: 1277, endPoint y: 55, distance: 185.1
